Goal: Transaction & Acquisition: Purchase product/service

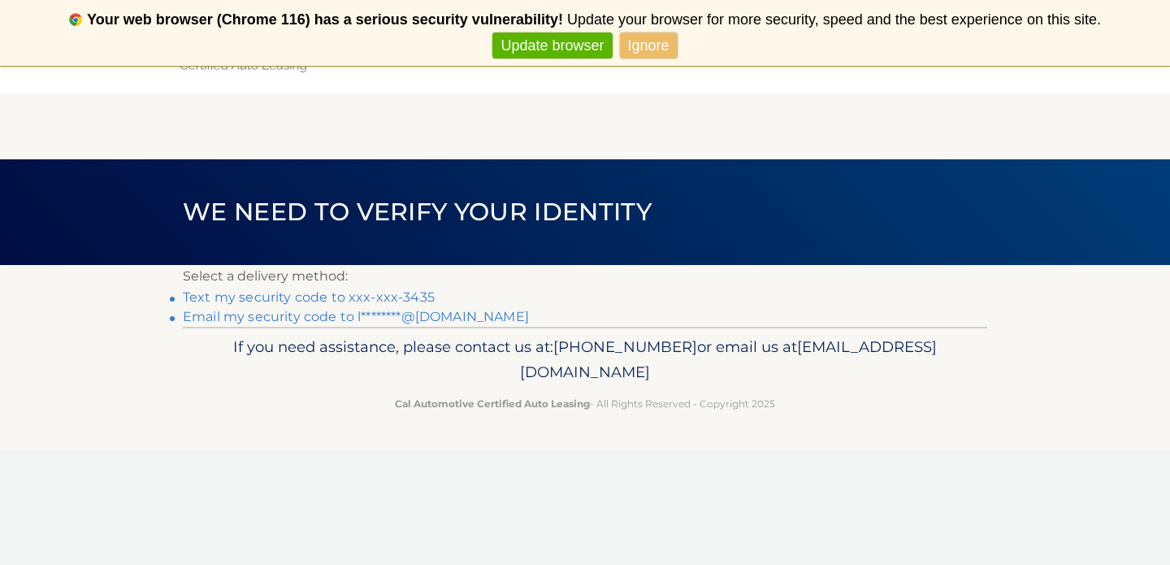
click at [422, 294] on link "Text my security code to xxx-xxx-3435" at bounding box center [309, 296] width 252 height 15
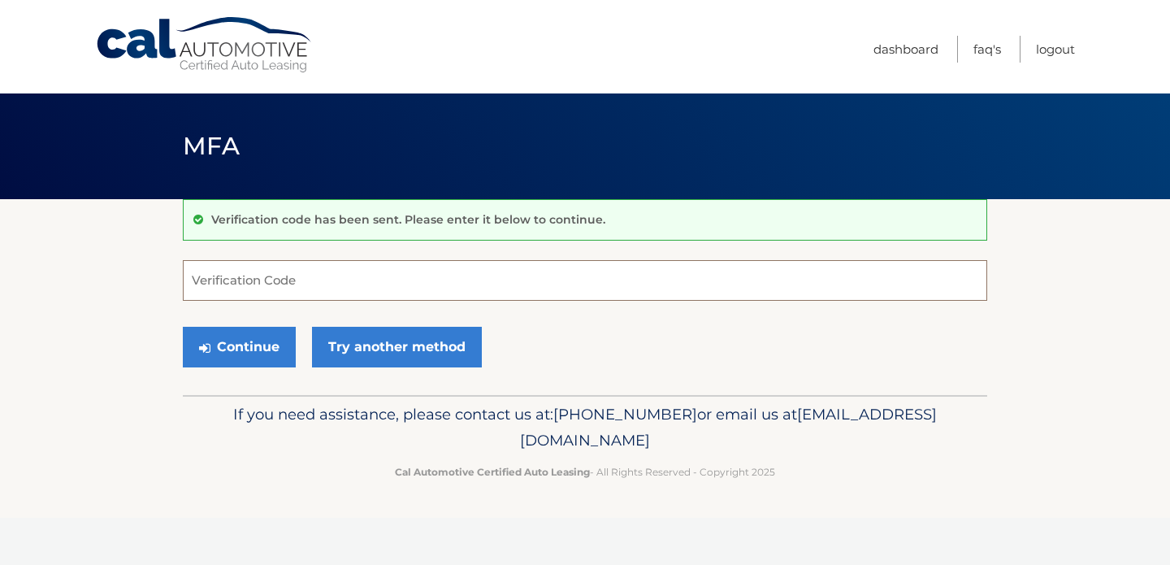
click at [292, 281] on input "Verification Code" at bounding box center [585, 280] width 804 height 41
type input "222046"
click at [259, 340] on button "Continue" at bounding box center [239, 347] width 113 height 41
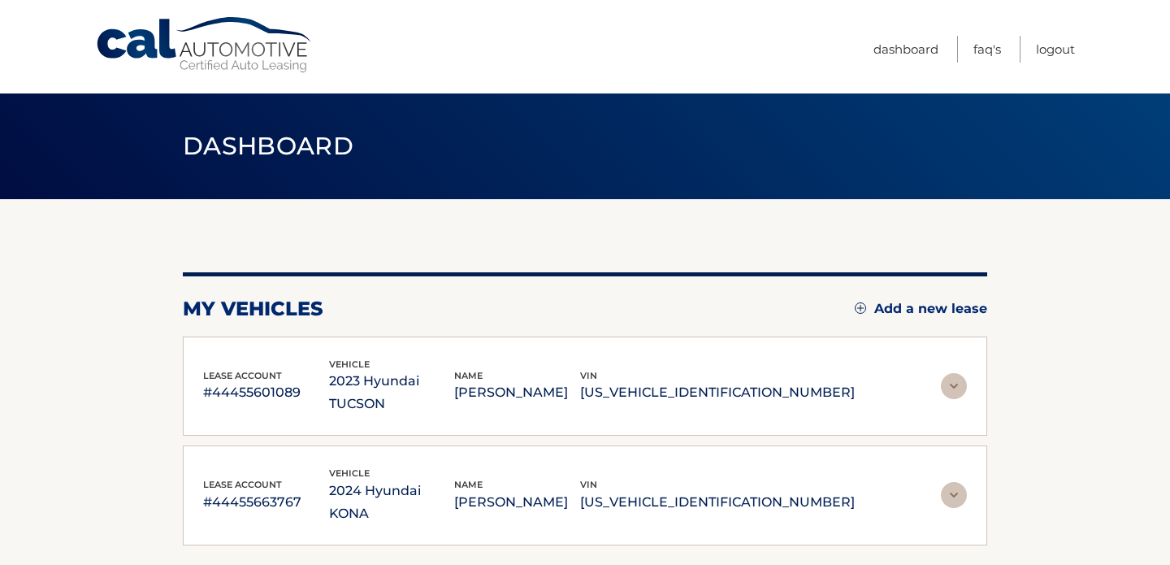
click at [955, 373] on img at bounding box center [954, 386] width 26 height 26
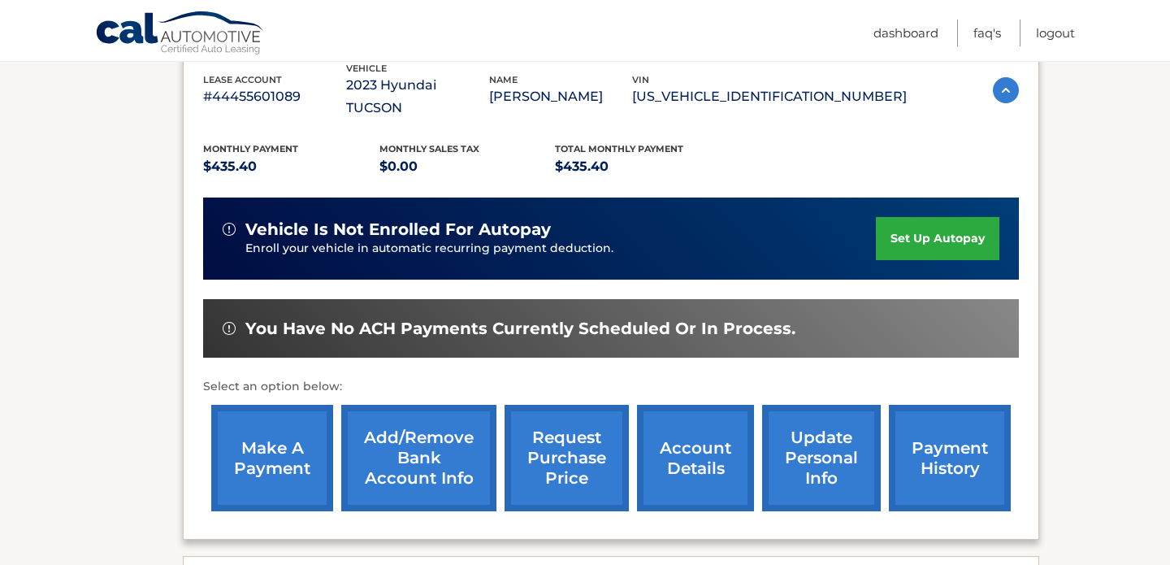
scroll to position [301, 0]
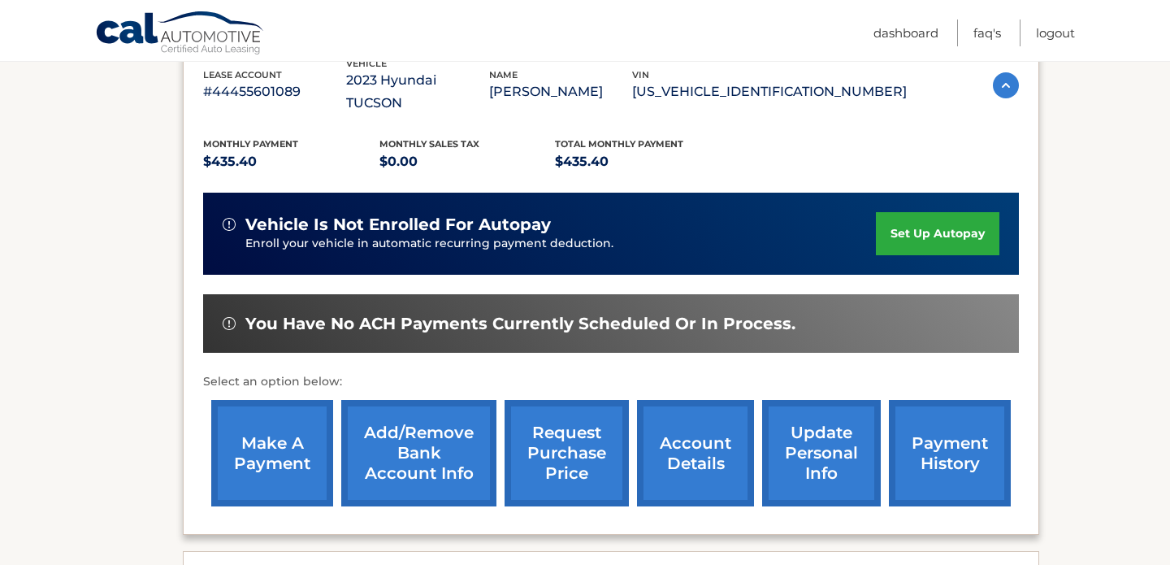
click at [275, 420] on link "make a payment" at bounding box center [272, 453] width 122 height 106
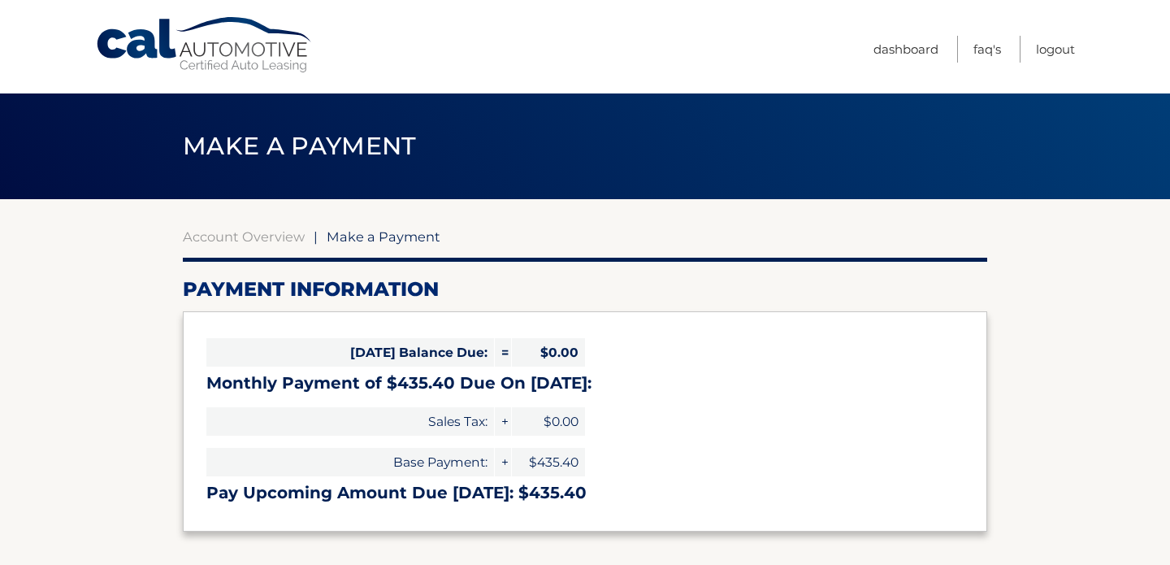
select select "NmNjZDUxNjQtZDRjMi00NDY0LWFlMDctNmFiMmE2OTU5ZjEz"
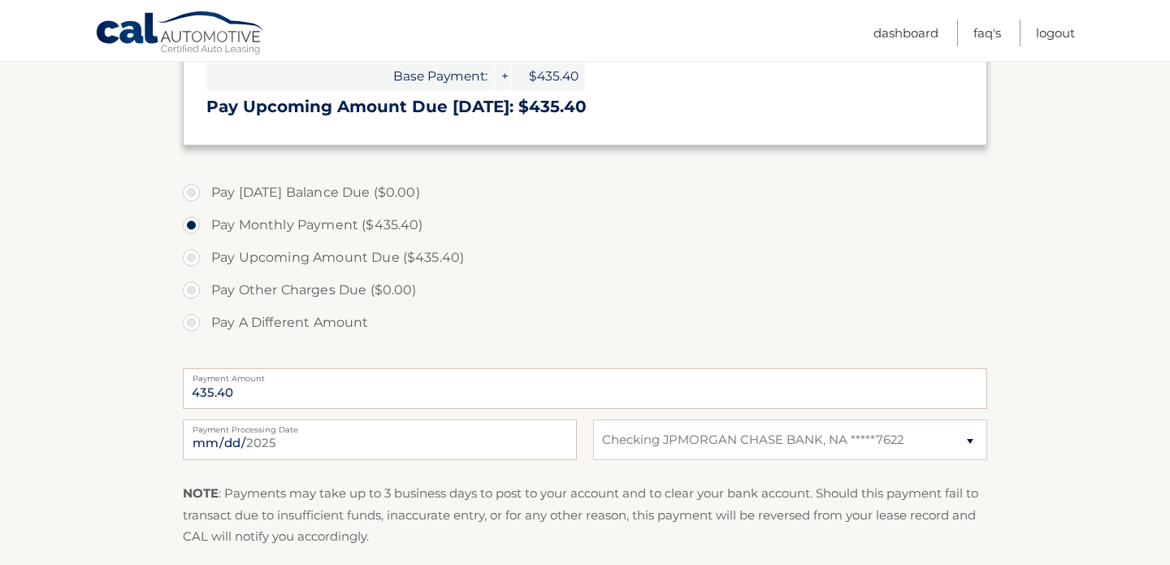
scroll to position [388, 0]
click at [501, 440] on input "[DATE]" at bounding box center [380, 437] width 394 height 41
type input "[DATE]"
click at [1106, 258] on section "Account Overview | Make a Payment Payment Information [DATE] Balance Due: = $0.…" at bounding box center [585, 230] width 1170 height 838
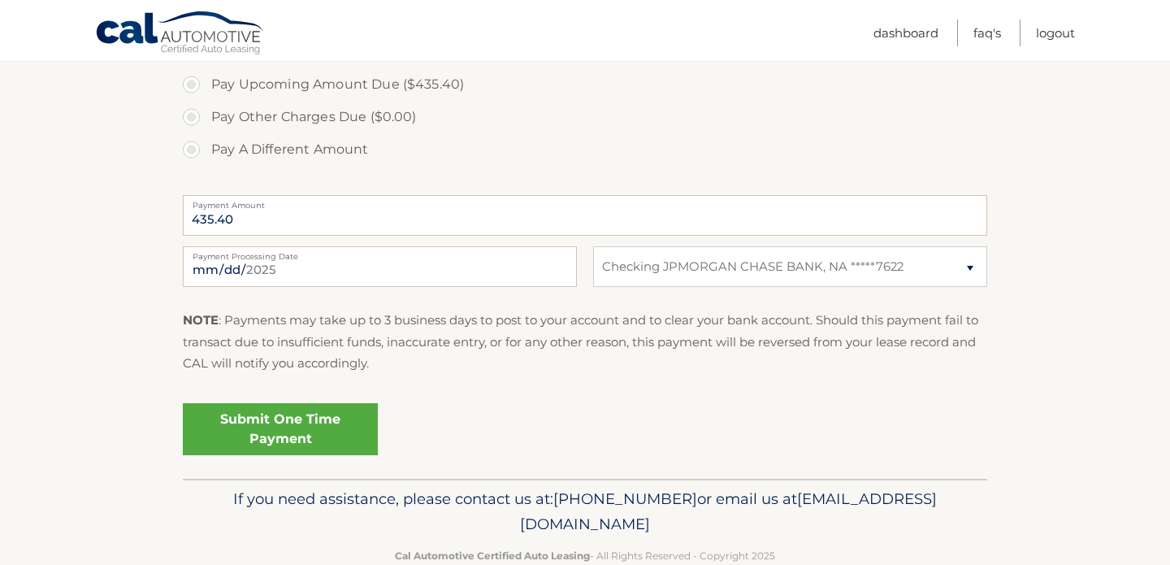
scroll to position [567, 0]
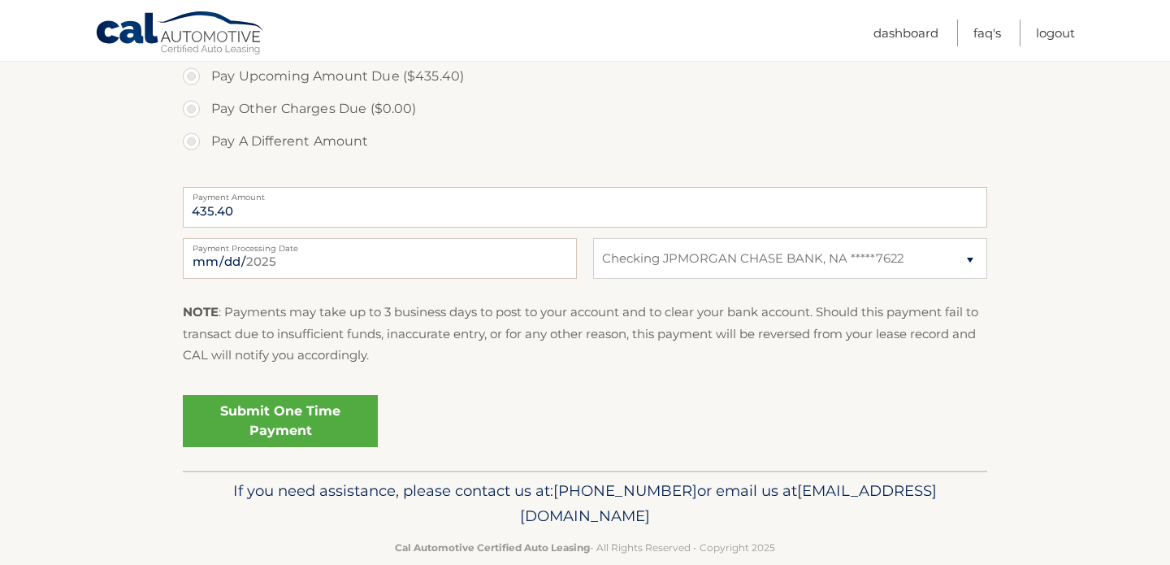
click at [316, 411] on link "Submit One Time Payment" at bounding box center [280, 421] width 195 height 52
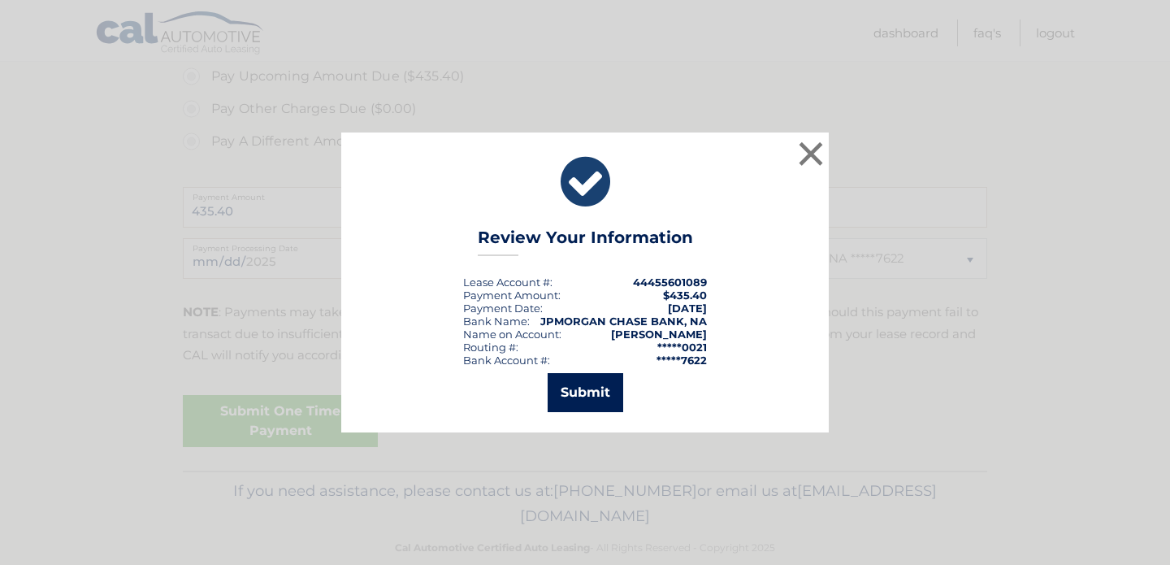
click at [585, 388] on button "Submit" at bounding box center [586, 392] width 76 height 39
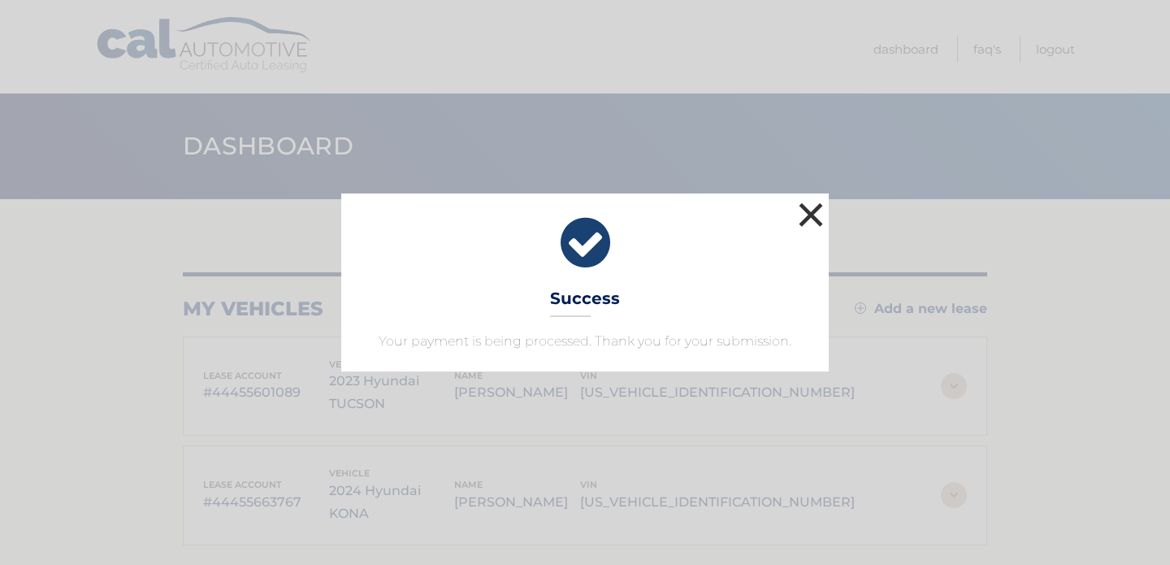
click at [800, 210] on button "×" at bounding box center [811, 214] width 32 height 32
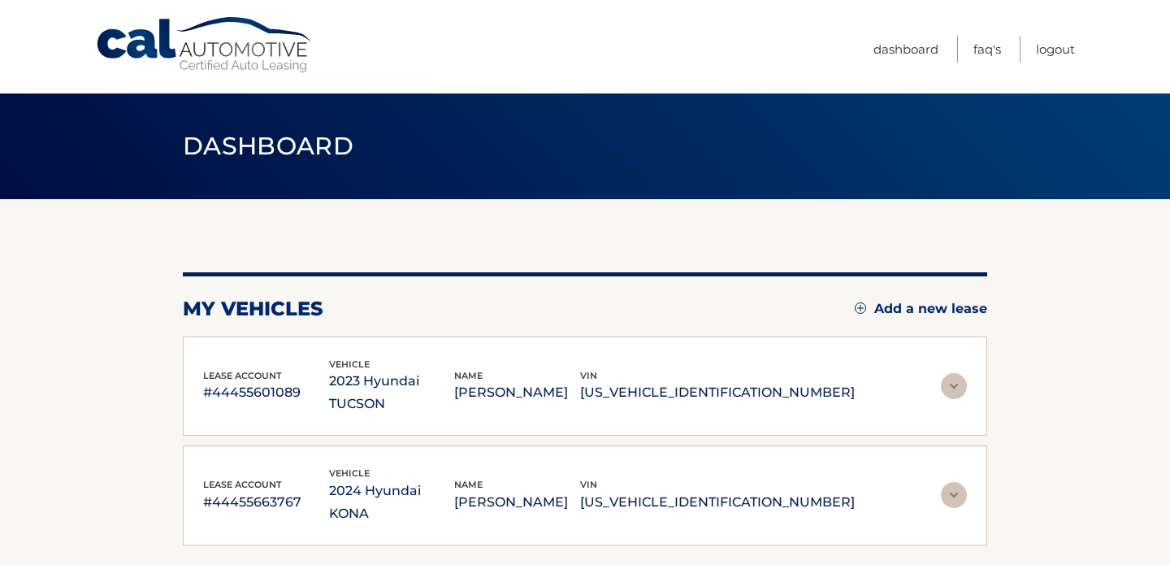
click at [946, 482] on img at bounding box center [954, 495] width 26 height 26
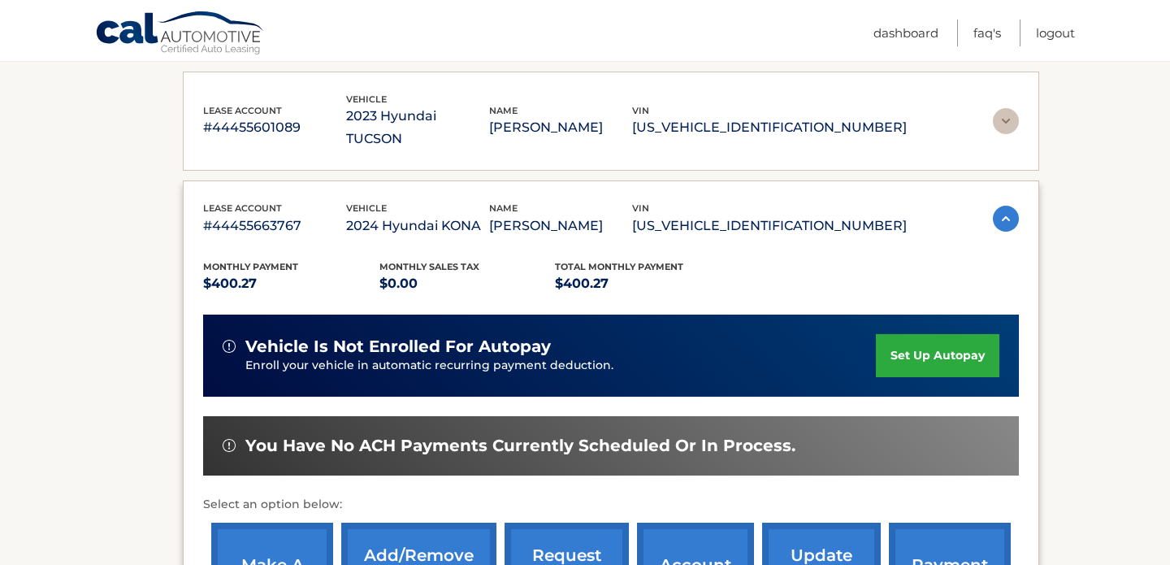
scroll to position [275, 0]
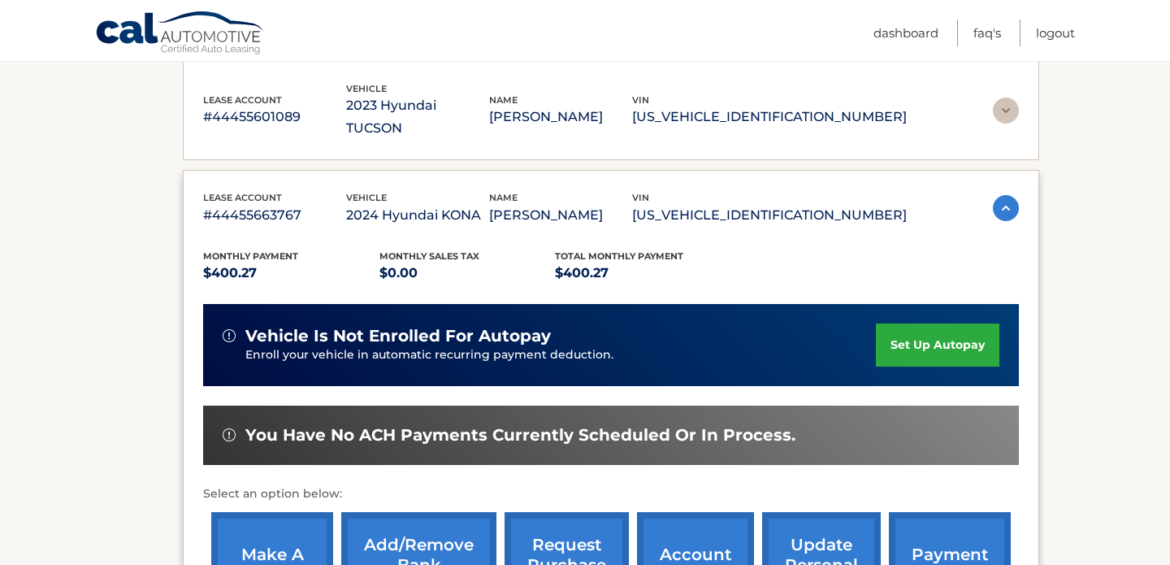
click at [267, 531] on link "make a payment" at bounding box center [272, 565] width 122 height 106
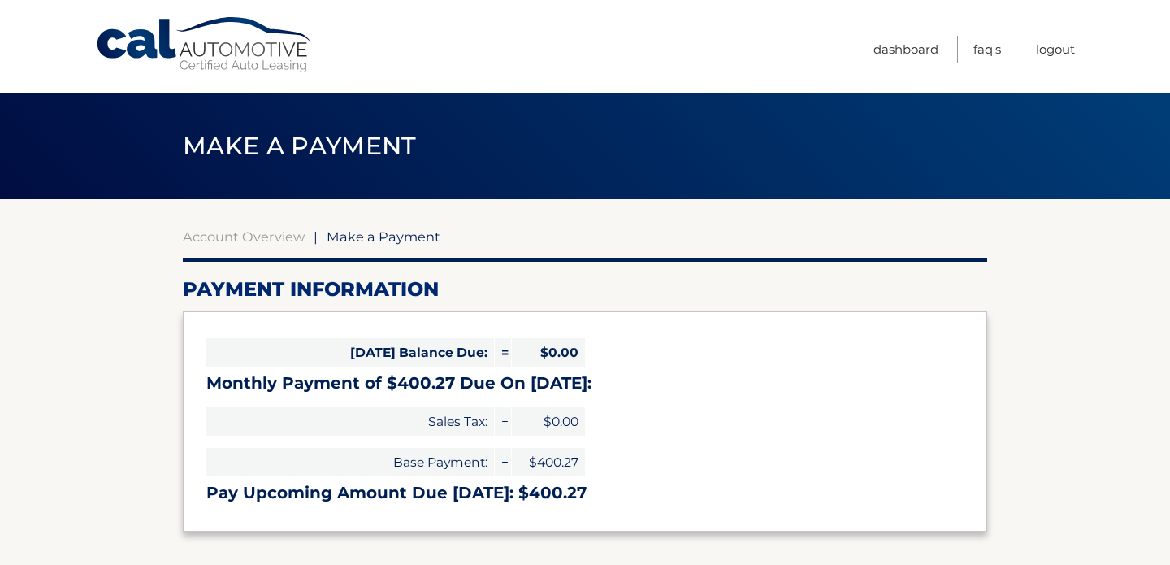
select select "NzVmNjgwZjItZTY2MS00NjdmLTgzYmItYzA4NGNkMGJlY2Ni"
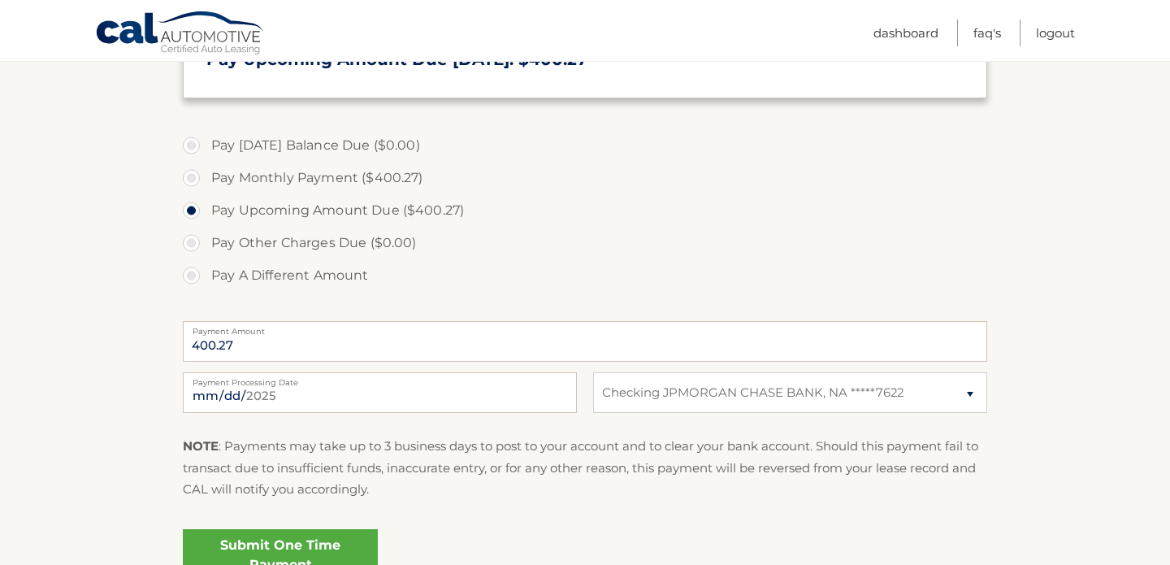
scroll to position [434, 0]
click at [413, 397] on input "2025-08-28" at bounding box center [380, 391] width 394 height 41
type input "2025-08-31"
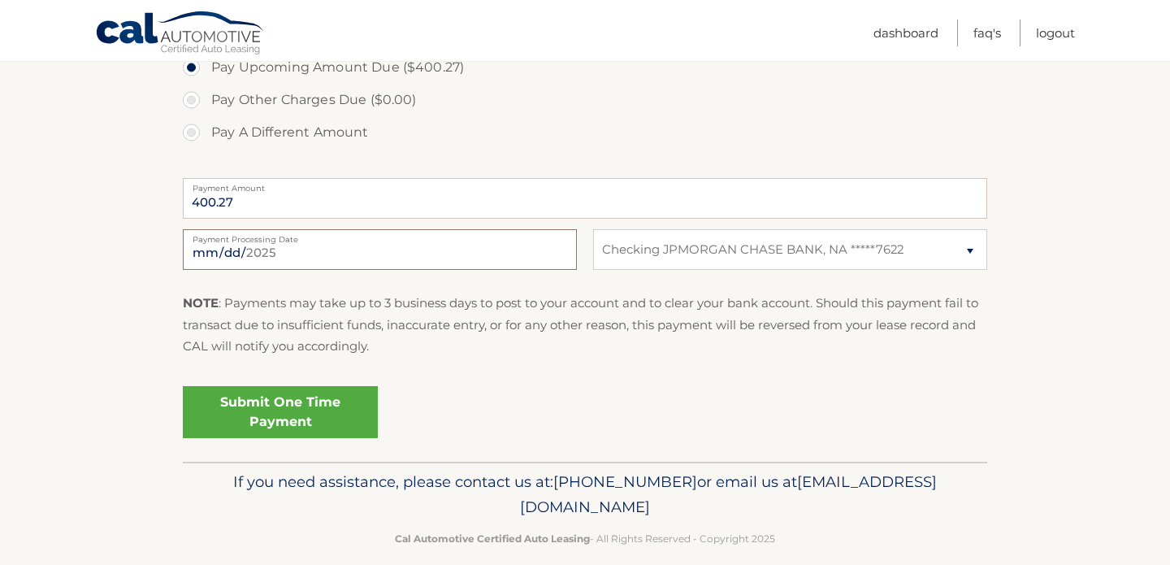
scroll to position [581, 0]
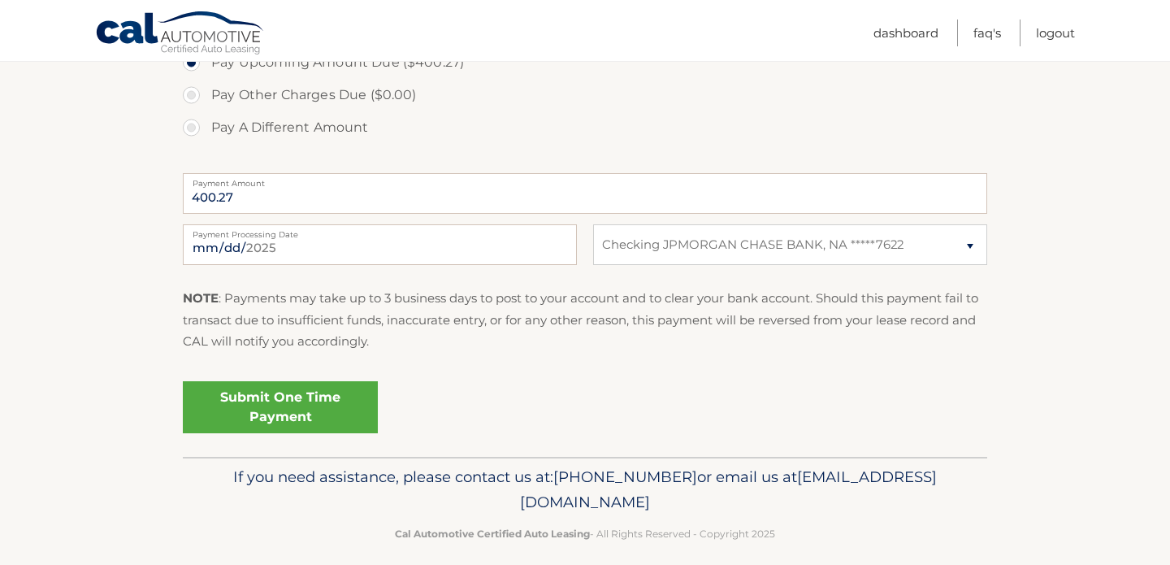
click at [292, 405] on link "Submit One Time Payment" at bounding box center [280, 407] width 195 height 52
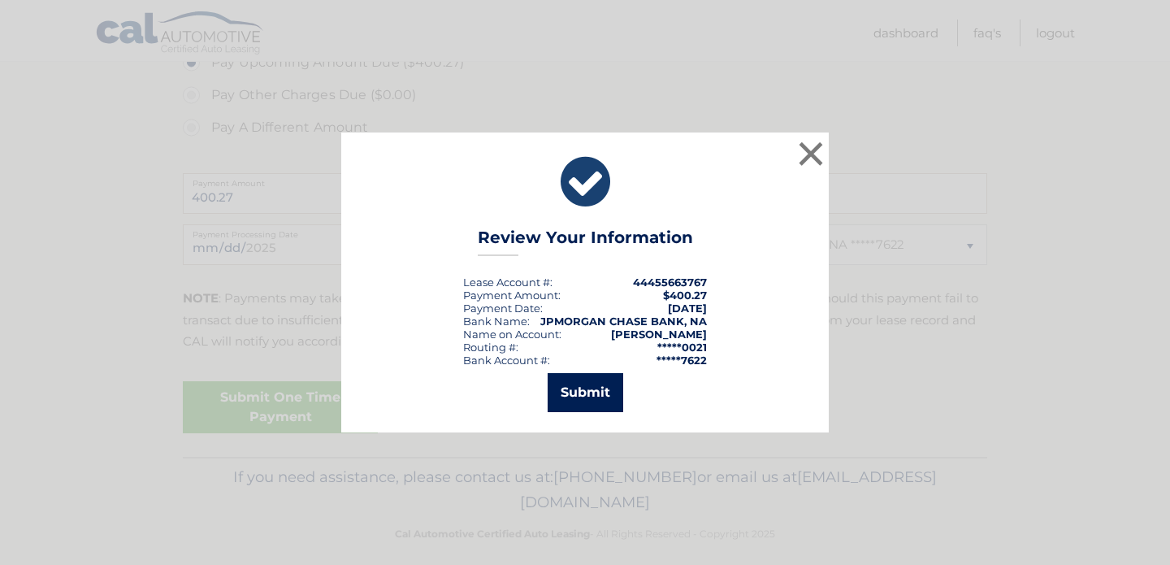
click at [577, 400] on button "Submit" at bounding box center [586, 392] width 76 height 39
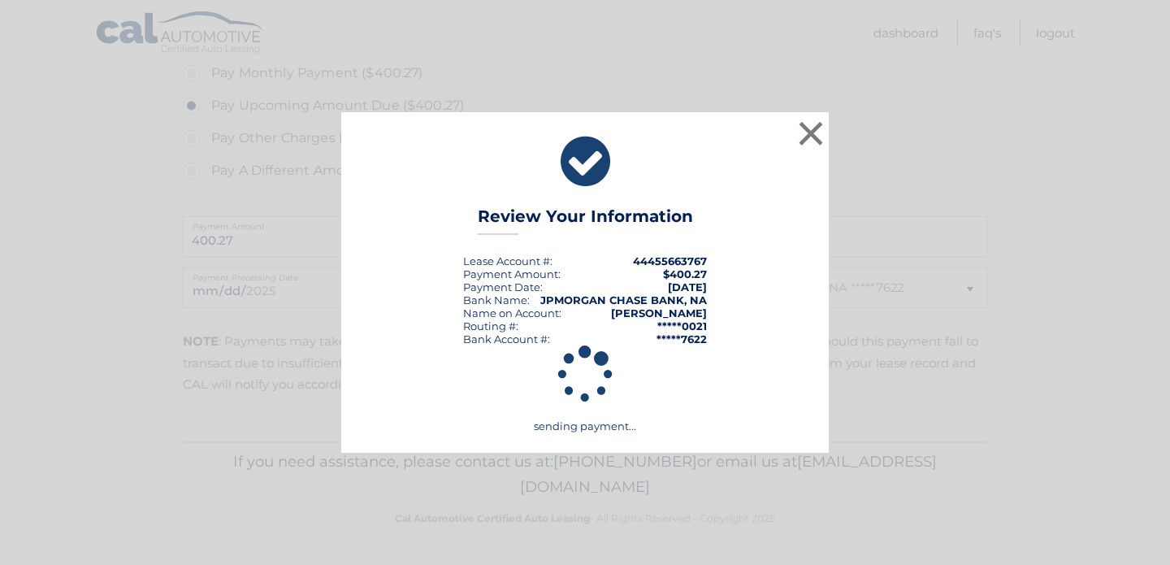
scroll to position [538, 0]
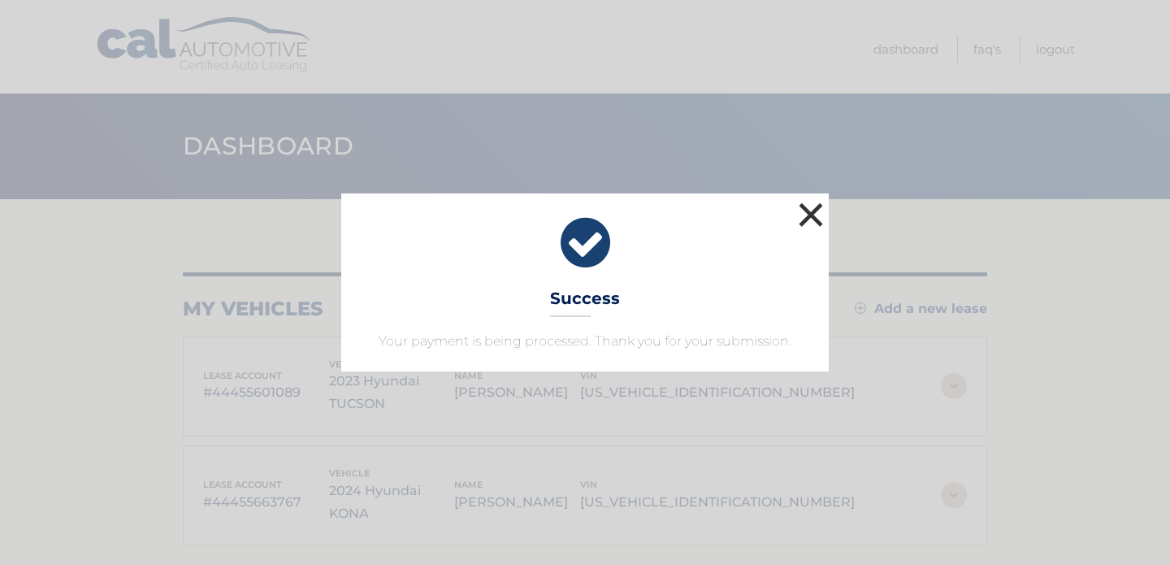
click at [816, 216] on button "×" at bounding box center [811, 214] width 32 height 32
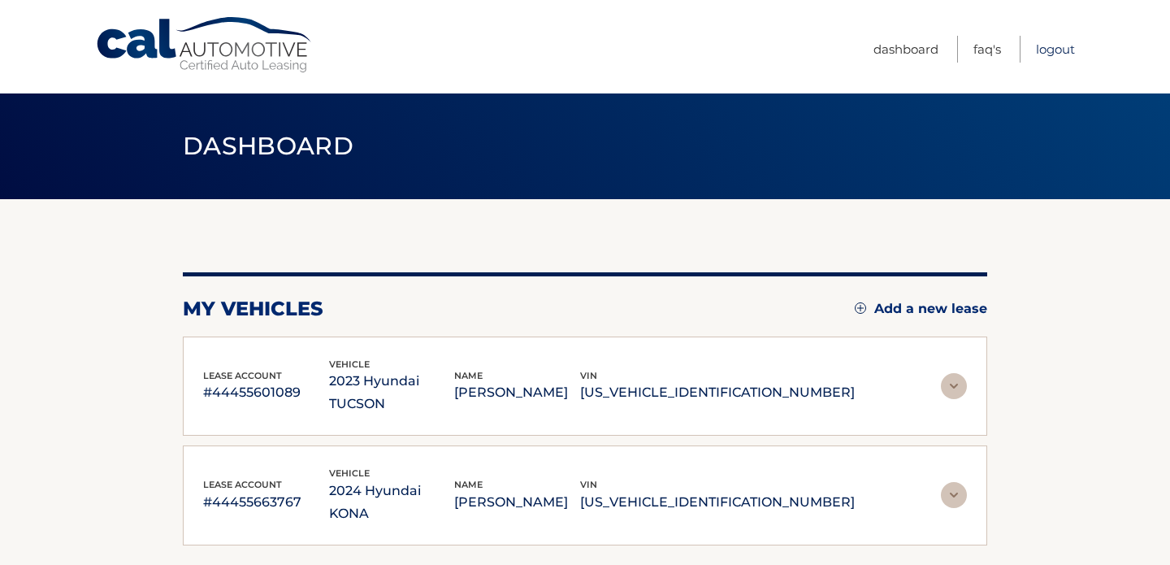
click at [1057, 41] on link "Logout" at bounding box center [1055, 49] width 39 height 27
